Goal: Book appointment/travel/reservation

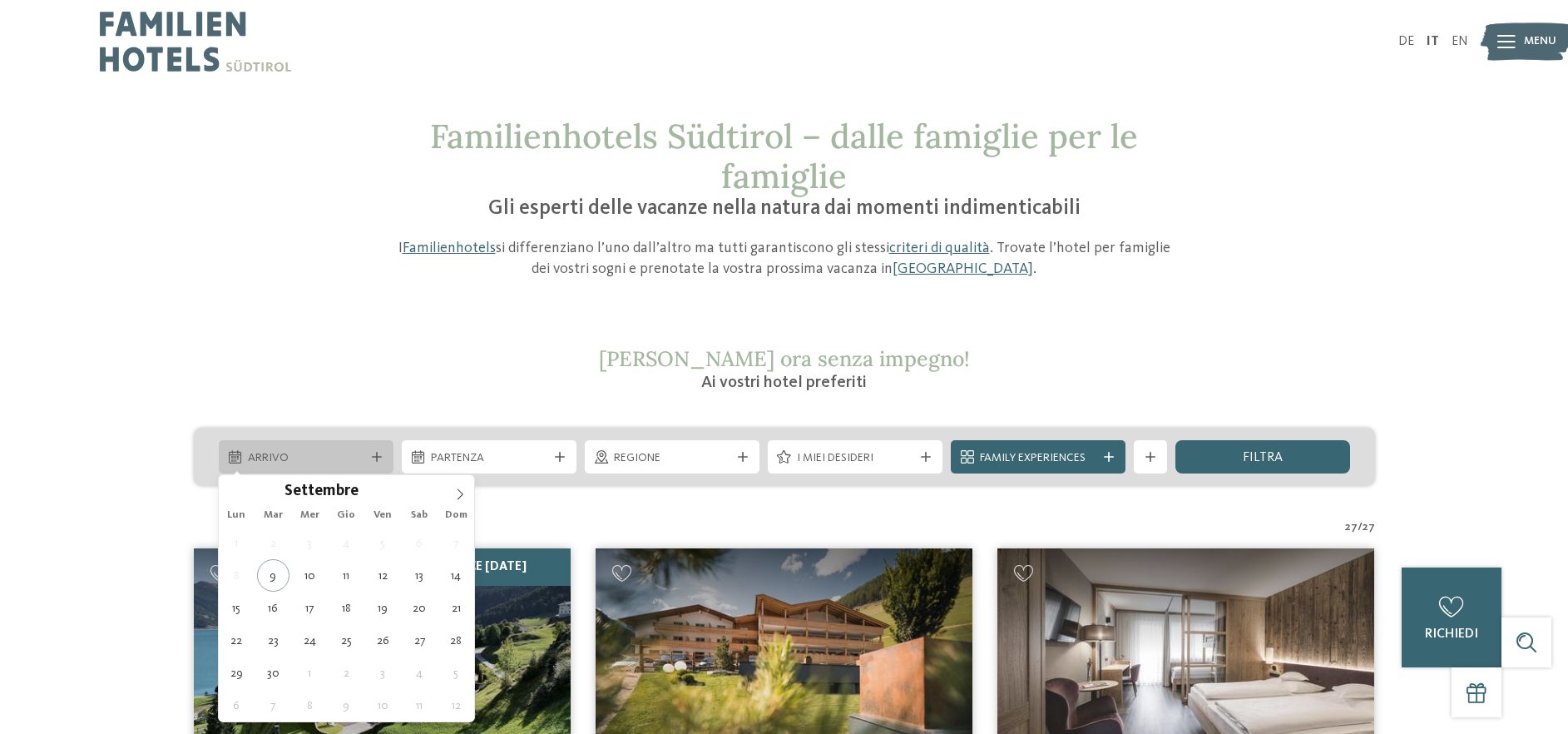
click at [232, 453] on icon at bounding box center [235, 457] width 13 height 14
click at [453, 488] on span at bounding box center [460, 488] width 28 height 28
type div "30.12.2025"
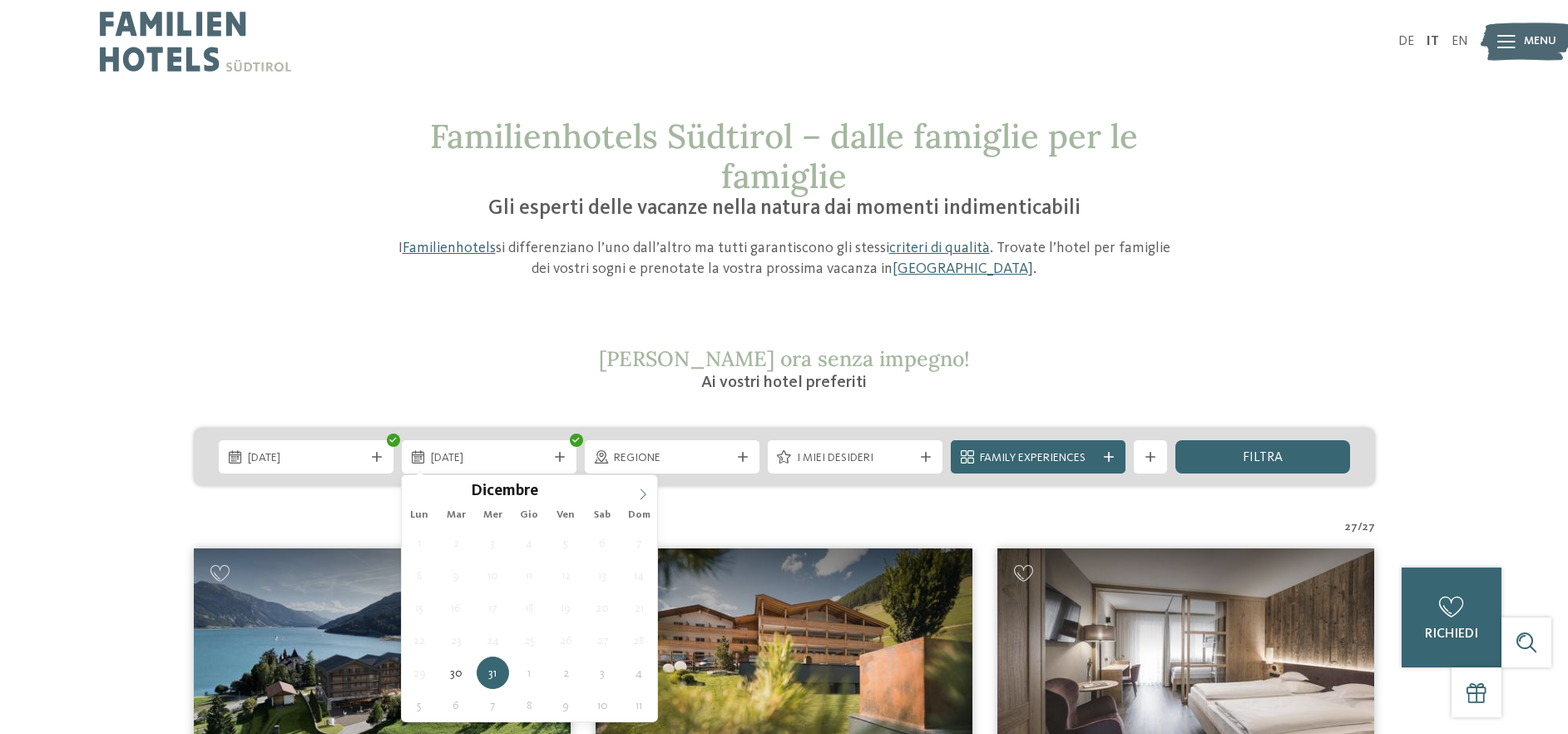
type input "****"
click at [639, 490] on icon at bounding box center [643, 494] width 12 height 12
click at [433, 452] on span "31.12.2025" at bounding box center [489, 459] width 117 height 16
type div "04.01.2026"
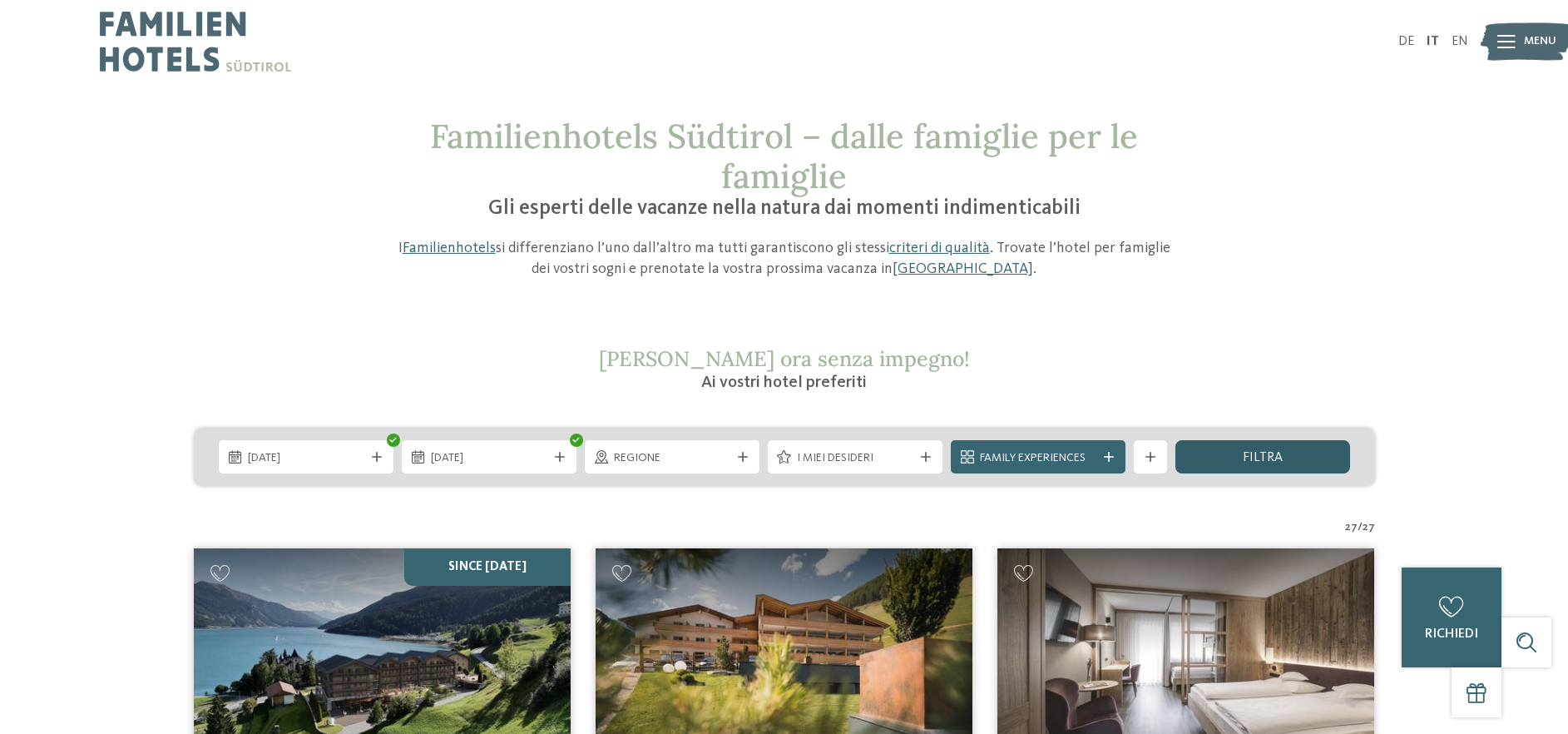
click at [1253, 457] on span "filtra" at bounding box center [1263, 458] width 40 height 14
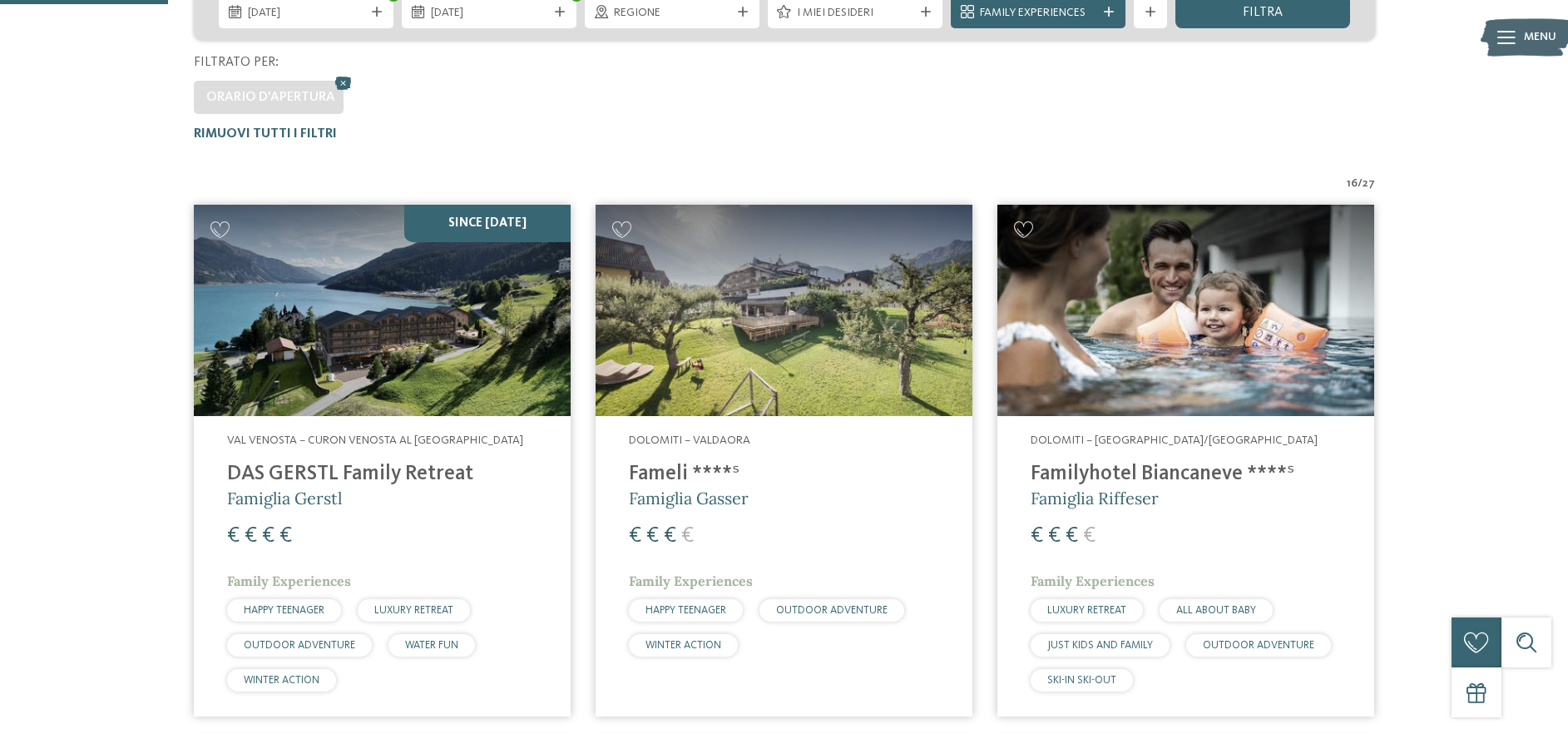
scroll to position [578, 0]
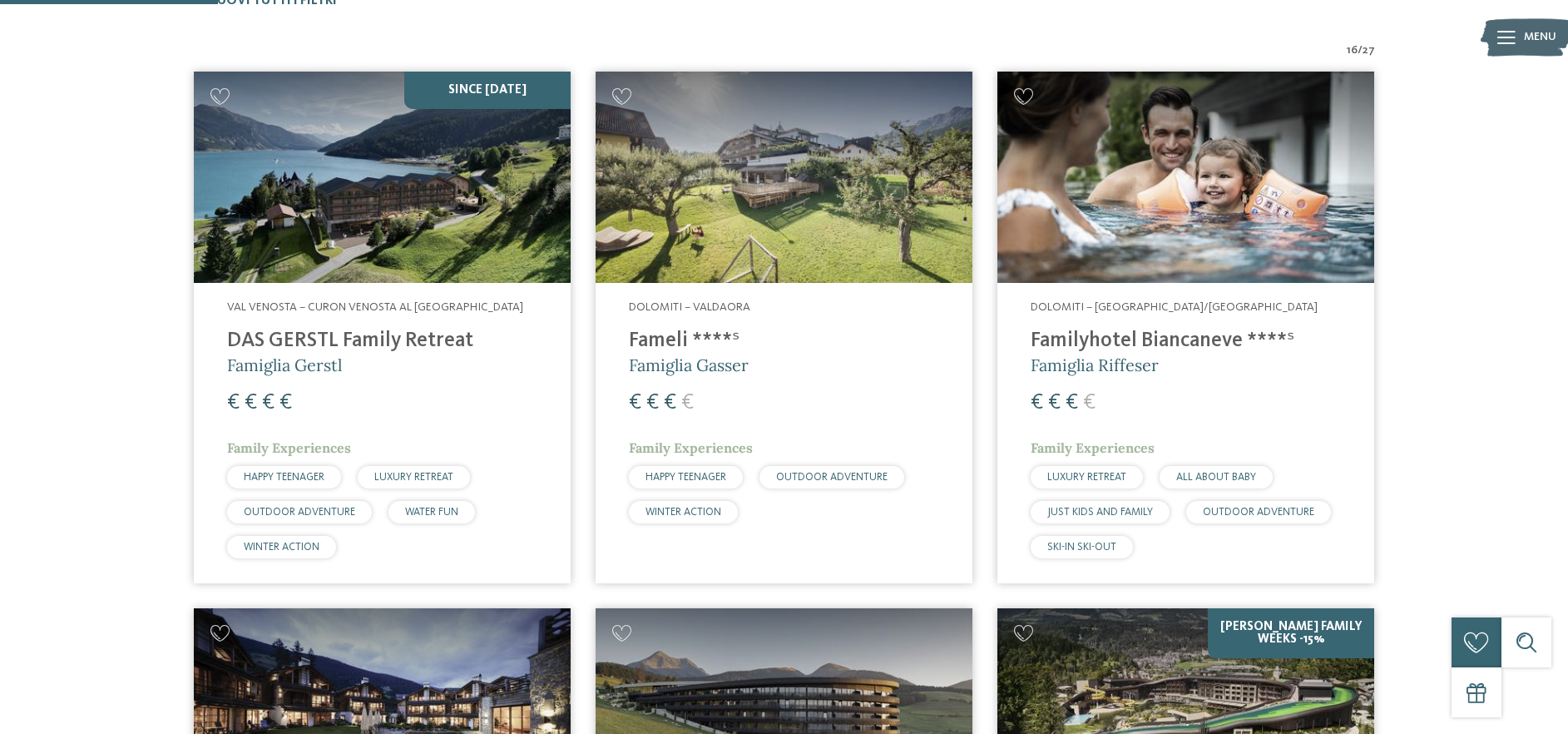
click at [1108, 343] on h4 "Familyhotel Biancaneve ****ˢ" at bounding box center [1186, 342] width 310 height 25
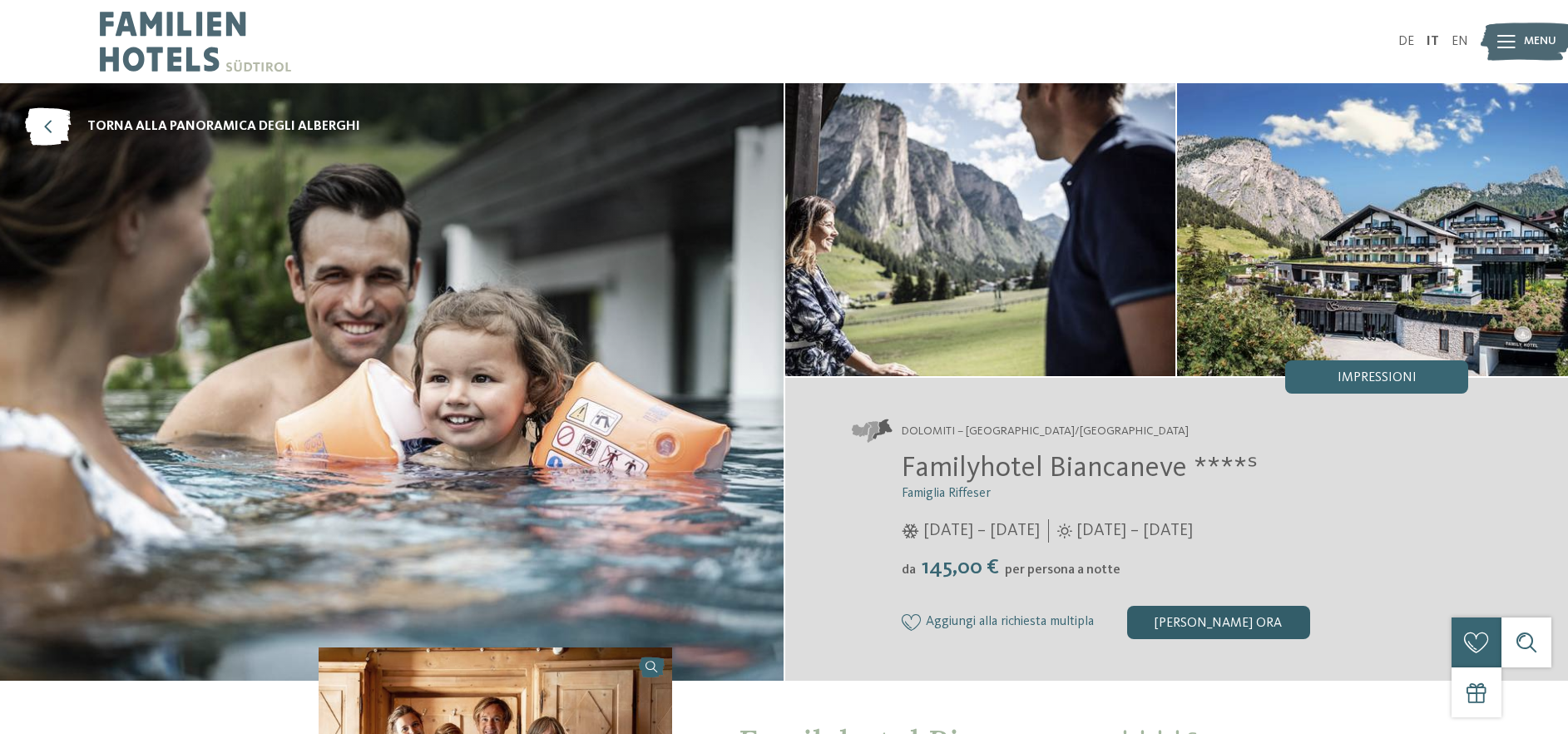
click at [1205, 620] on div "[PERSON_NAME] ora" at bounding box center [1219, 622] width 183 height 34
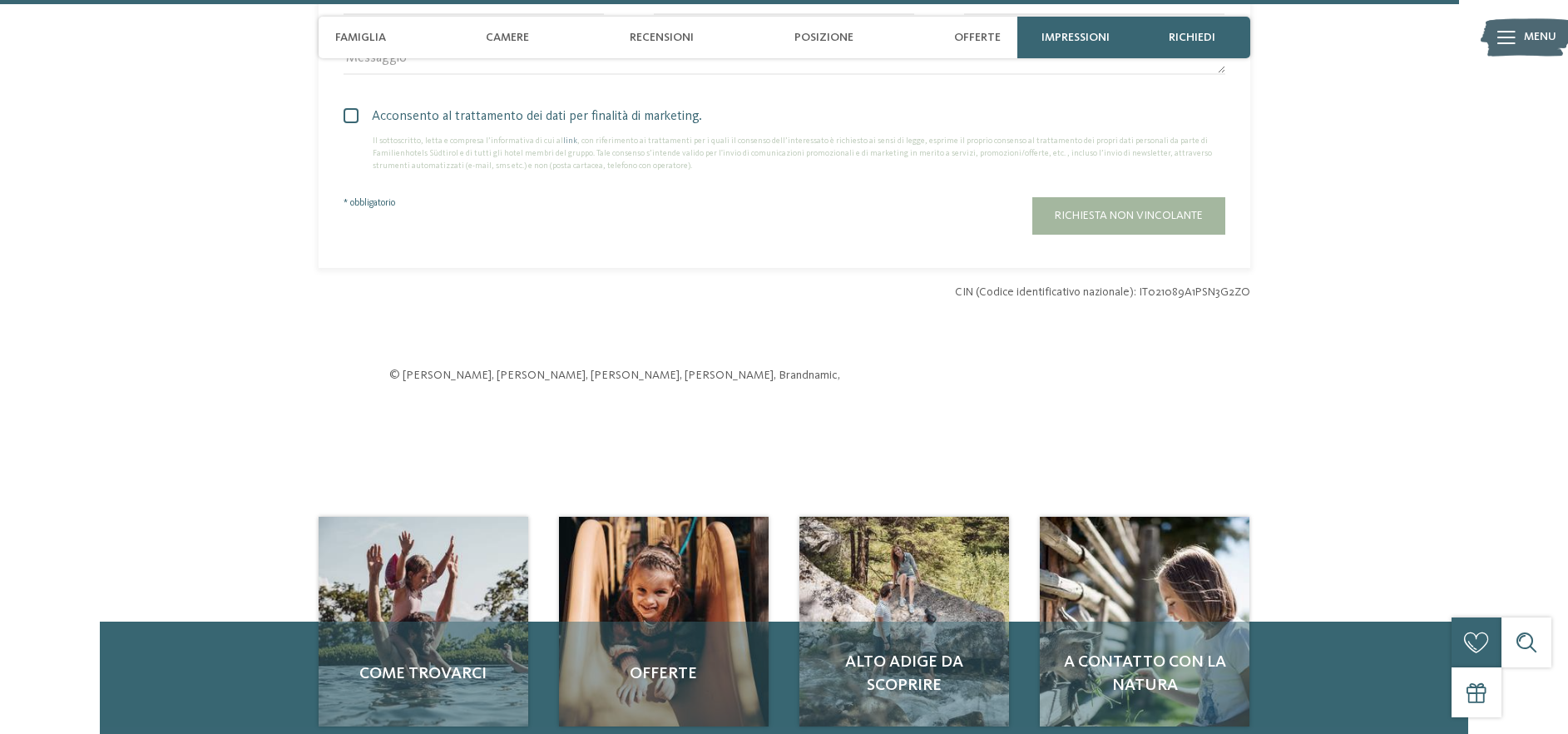
scroll to position [1942, 0]
